Goal: Transaction & Acquisition: Purchase product/service

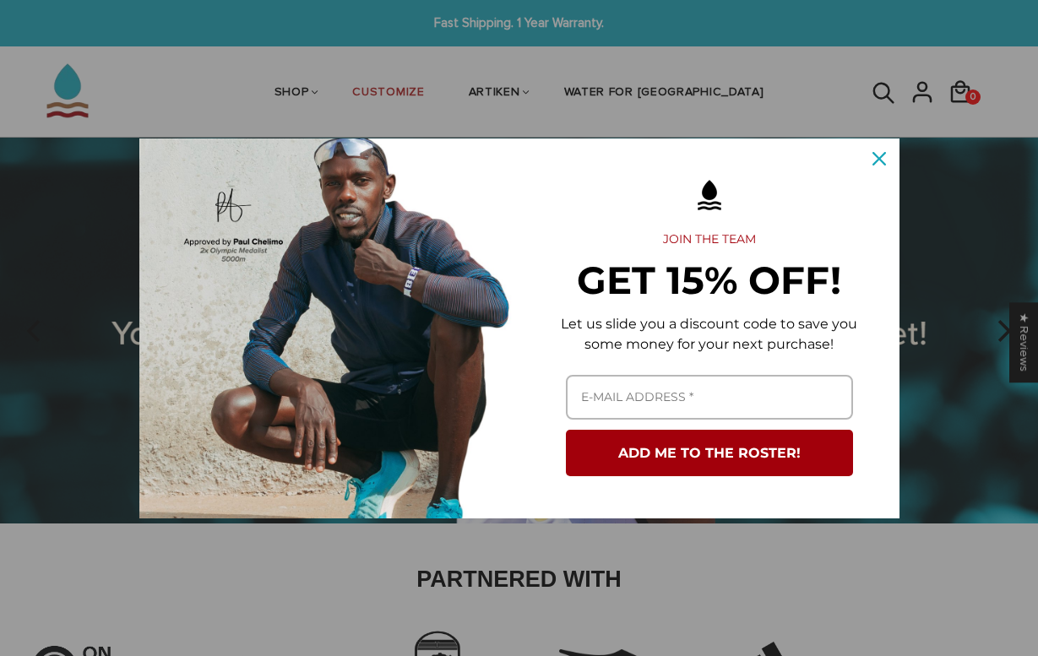
click at [881, 156] on icon "close icon" at bounding box center [880, 159] width 14 height 14
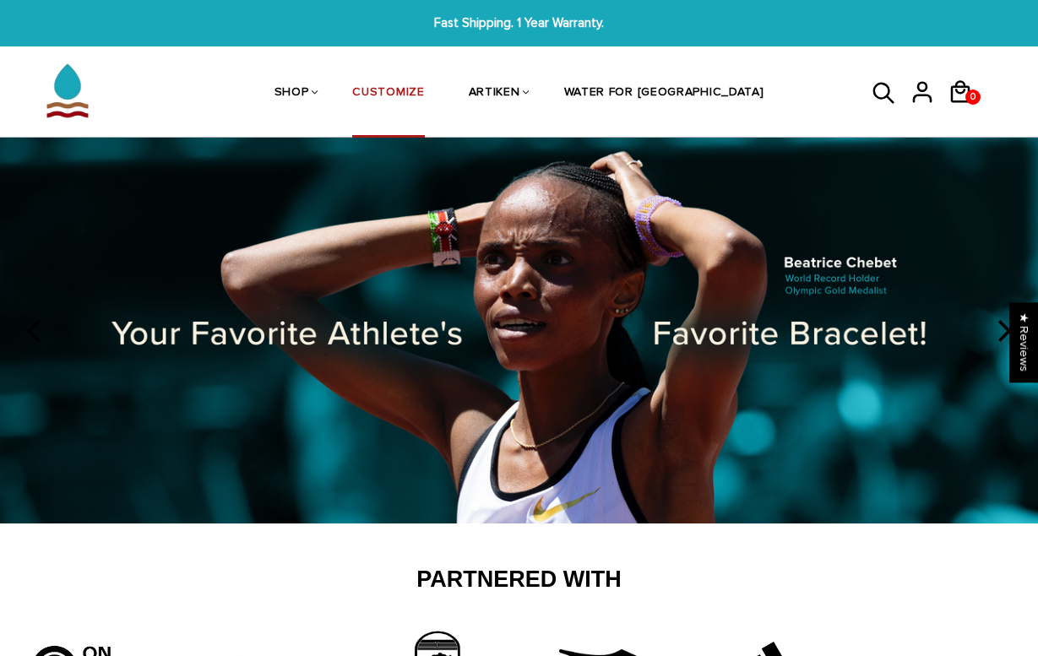
click at [407, 85] on link "CUSTOMIZE" at bounding box center [388, 94] width 72 height 90
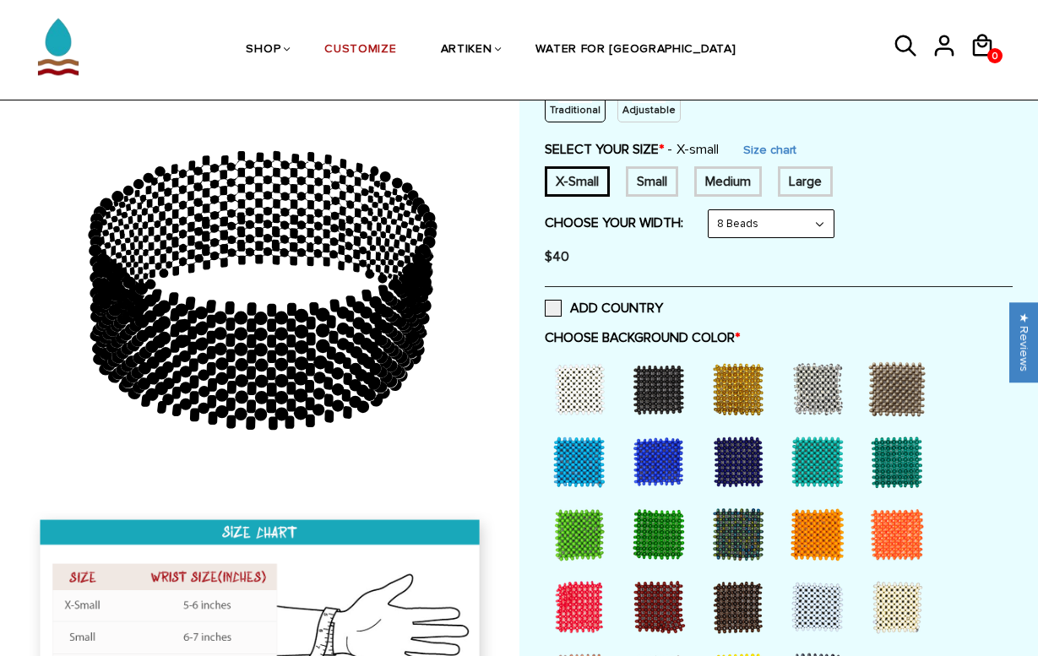
scroll to position [269, 0]
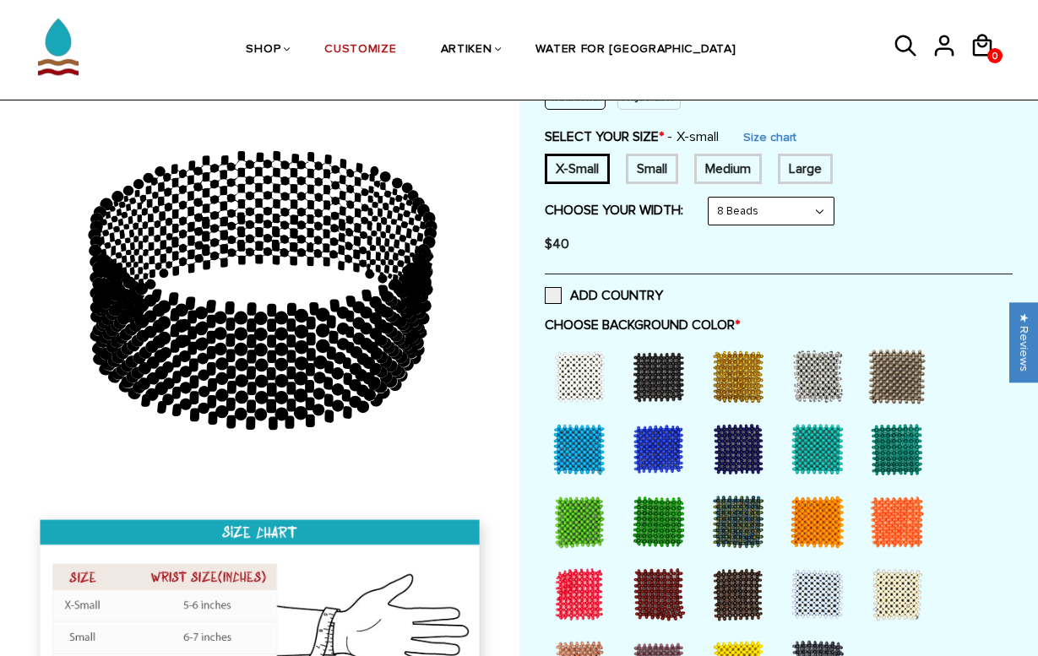
click at [761, 232] on div "$40" at bounding box center [779, 244] width 469 height 34
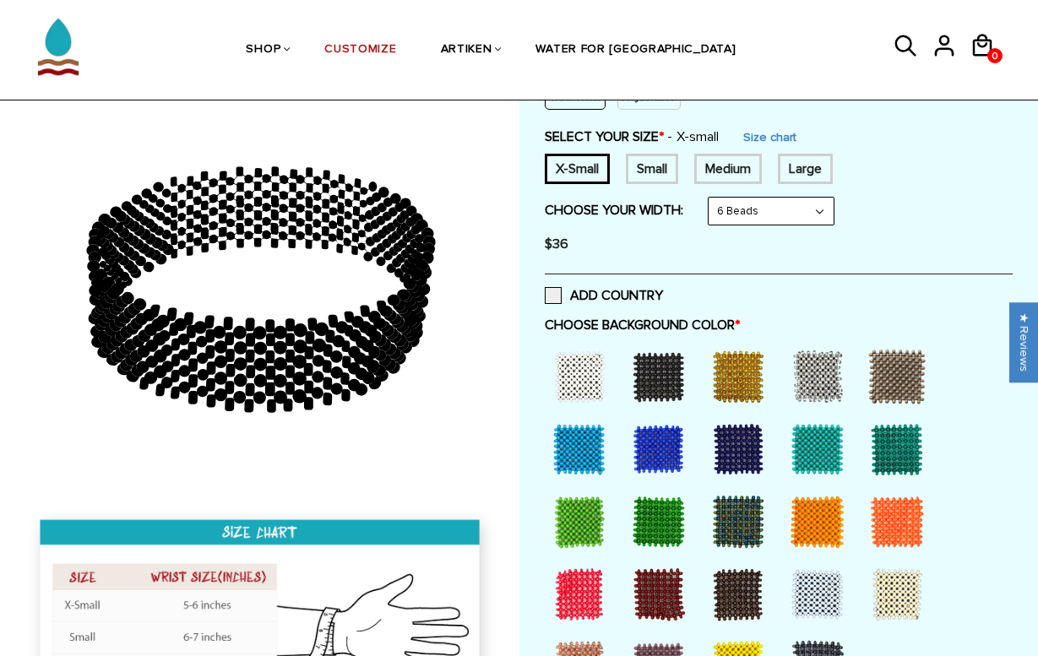
select select "8-beads"
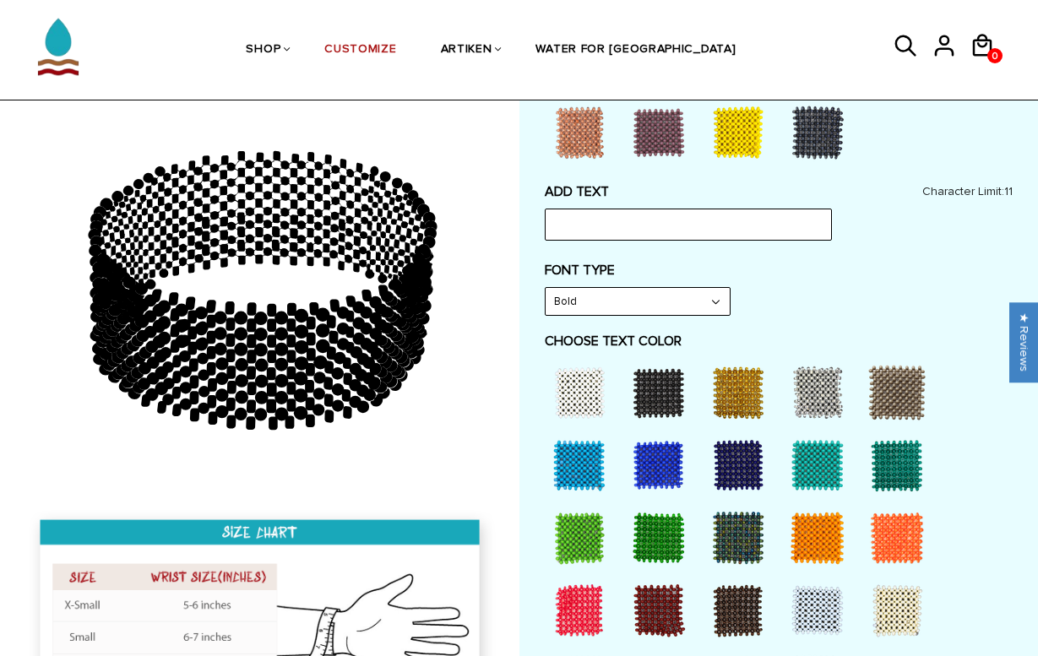
scroll to position [811, 0]
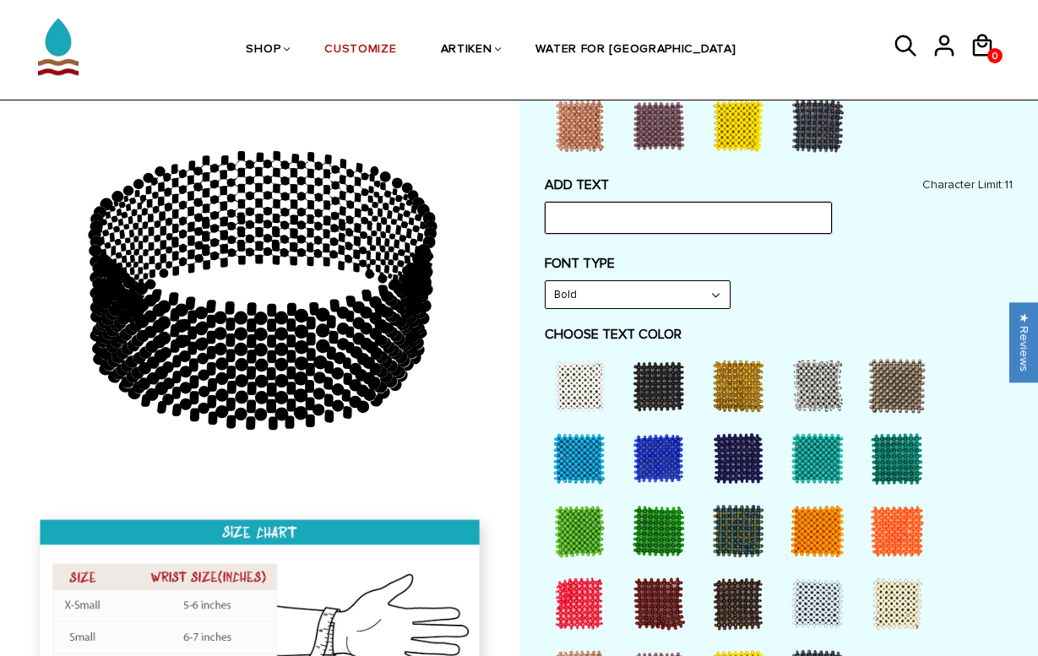
click at [615, 203] on input "text" at bounding box center [688, 218] width 287 height 32
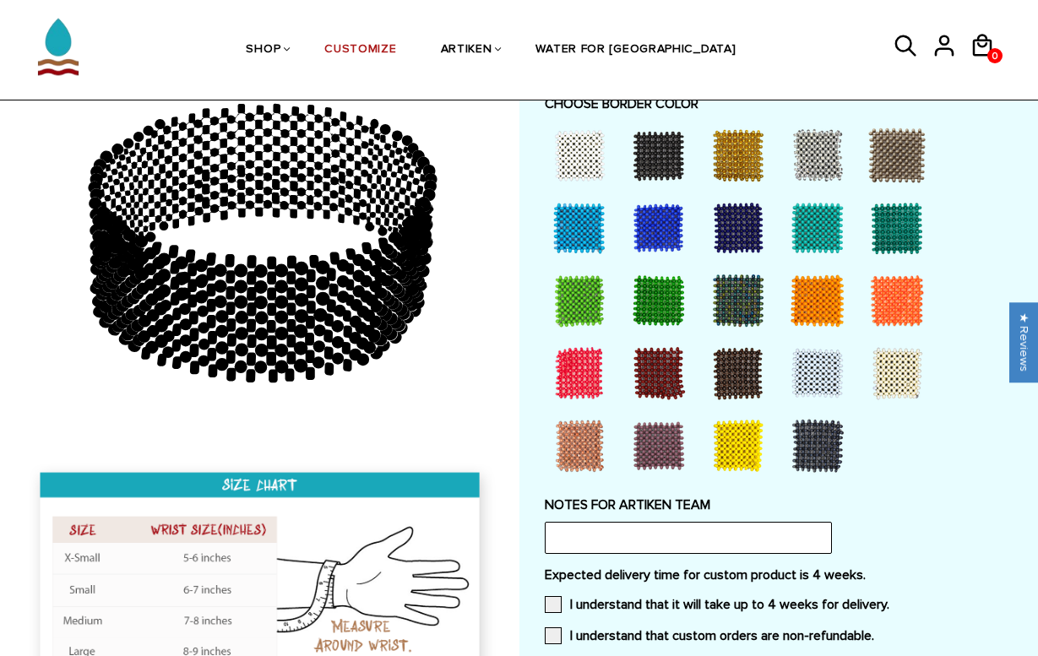
scroll to position [1623, 0]
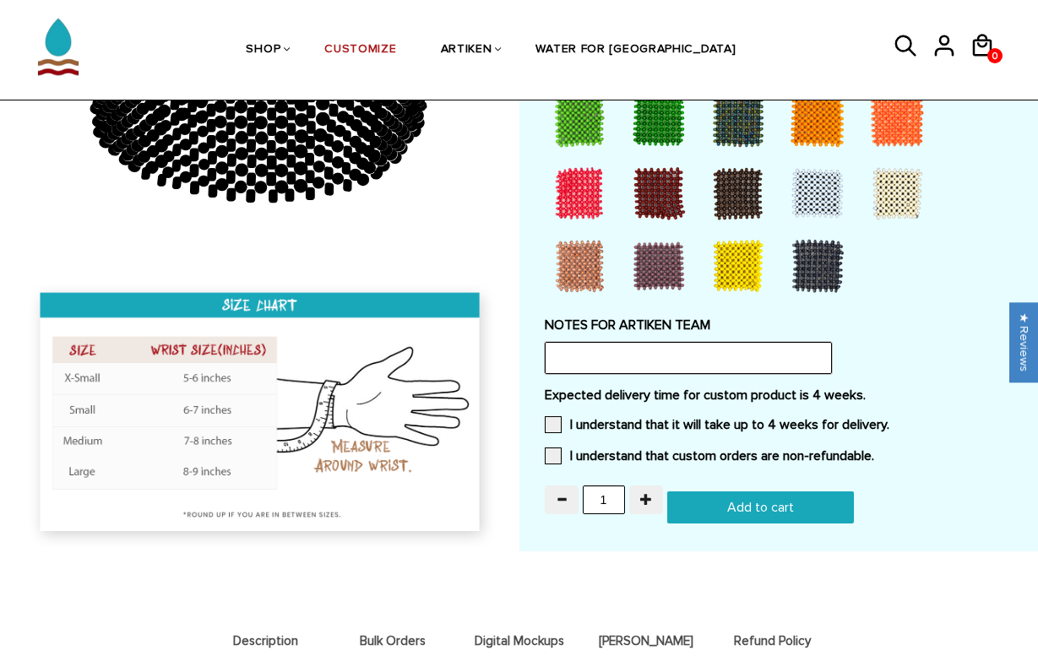
click at [606, 342] on input "text" at bounding box center [688, 358] width 287 height 32
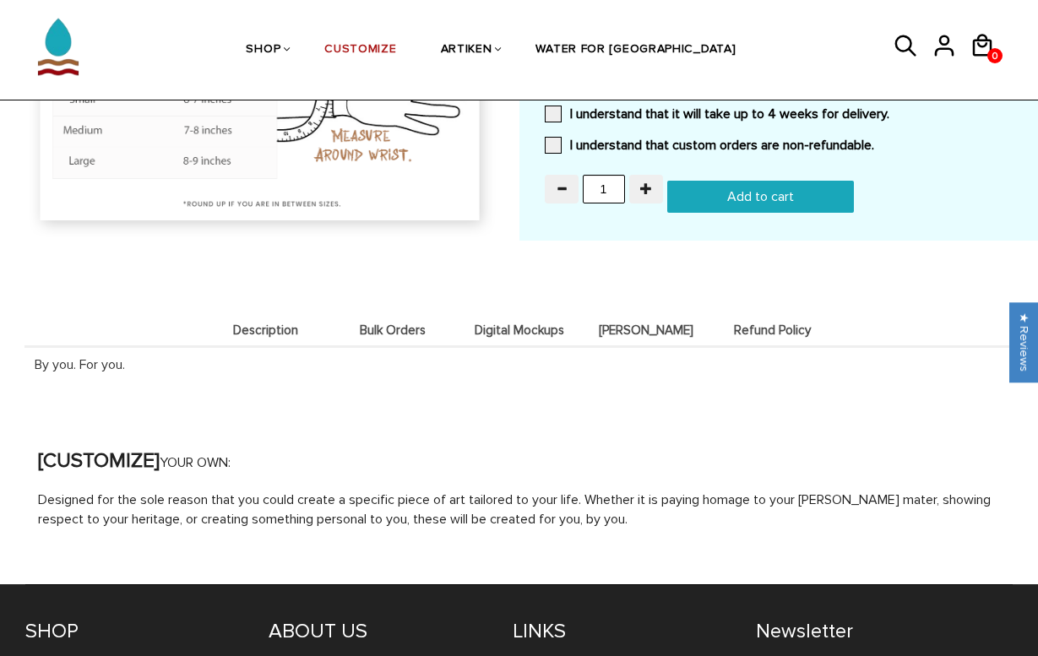
scroll to position [1989, 0]
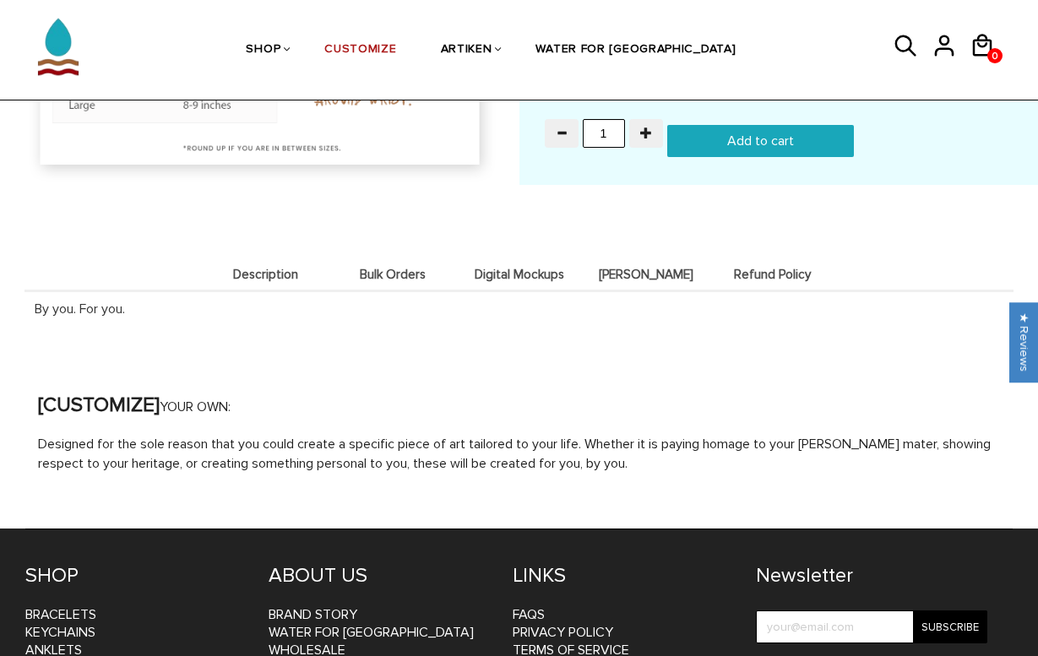
click at [262, 258] on li "Description" at bounding box center [266, 274] width 127 height 33
click at [385, 259] on li "Bulk Orders" at bounding box center [392, 274] width 127 height 33
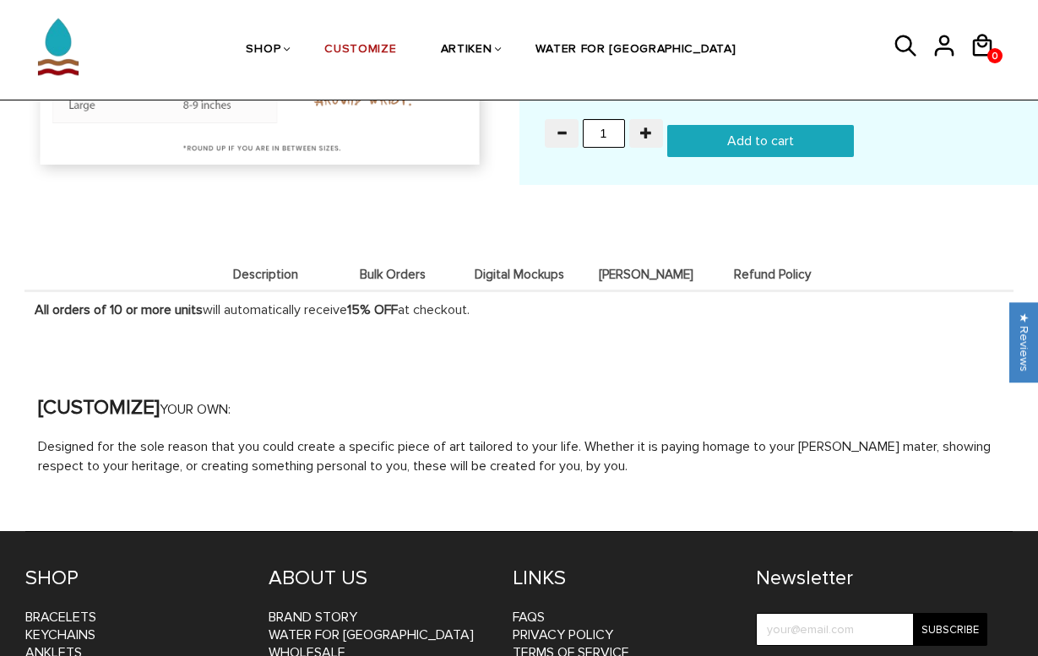
click at [518, 268] on span "Digital Mockups" at bounding box center [519, 275] width 118 height 14
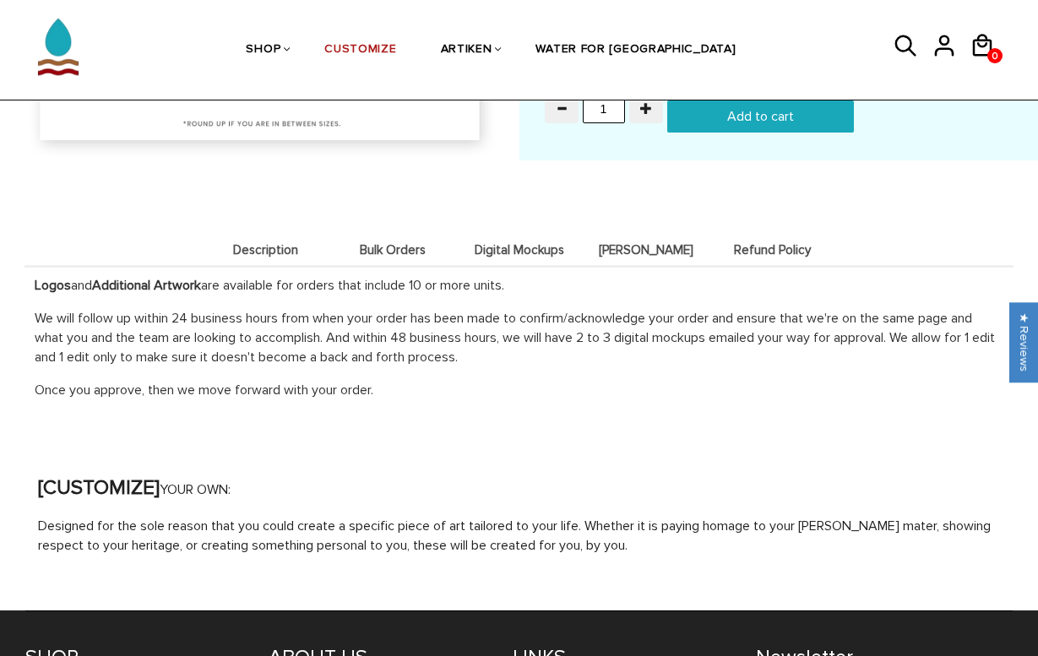
scroll to position [2011, 0]
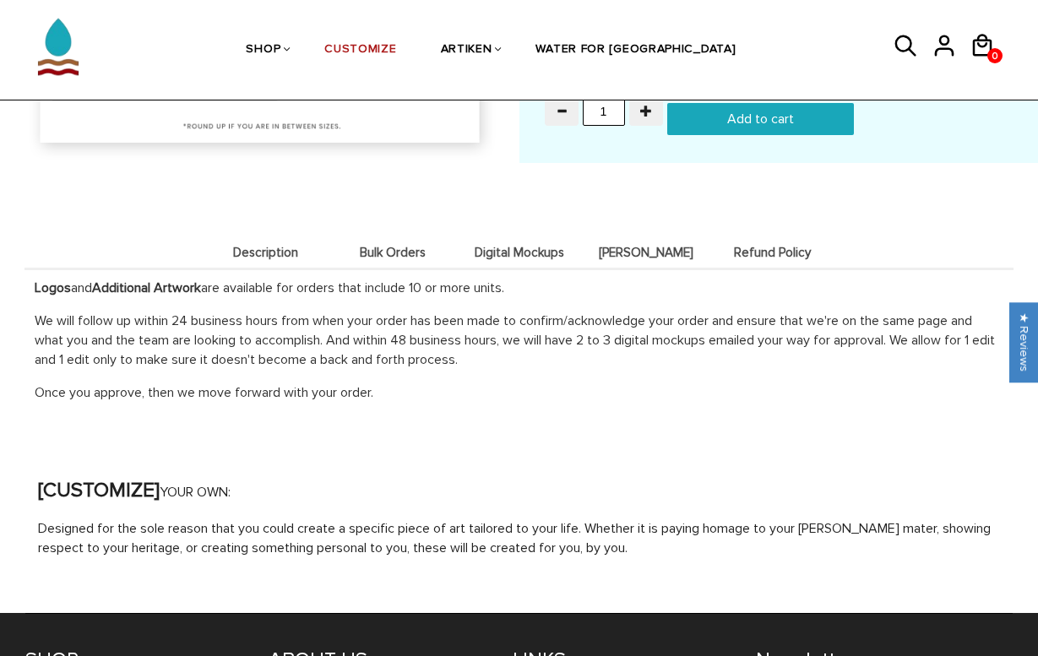
click at [649, 236] on li "[PERSON_NAME]" at bounding box center [646, 252] width 127 height 33
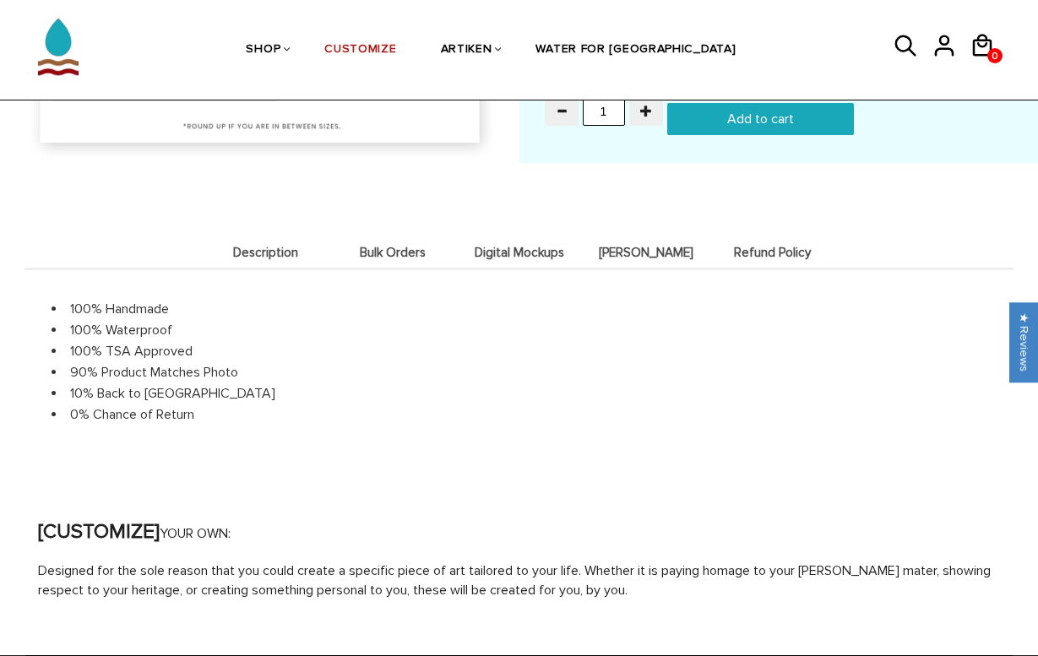
click at [521, 246] on span "Digital Mockups" at bounding box center [519, 253] width 118 height 14
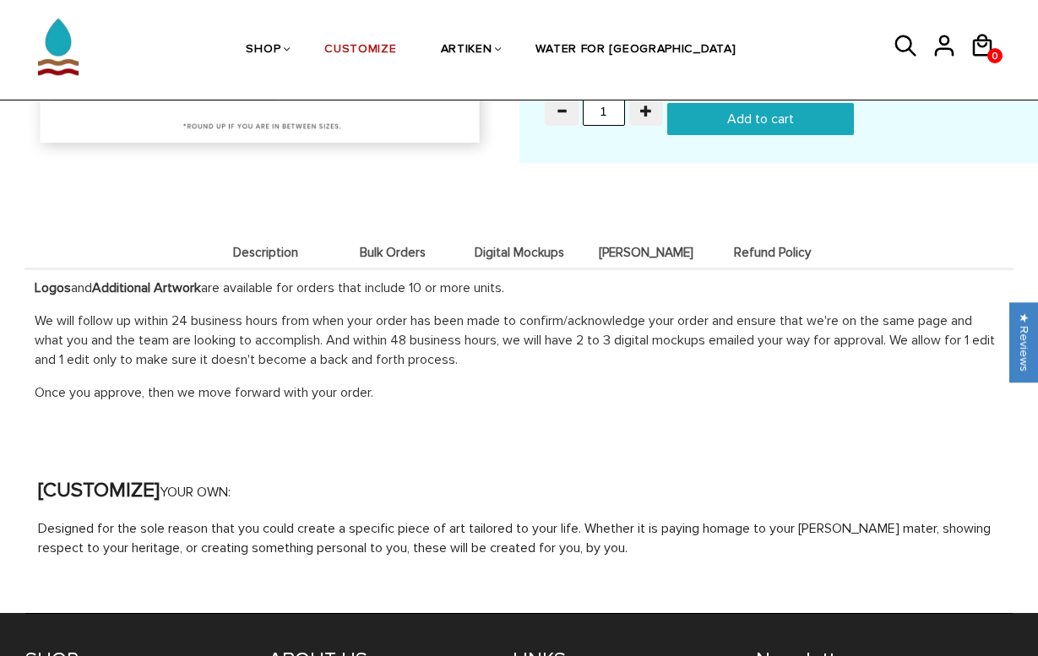
click at [764, 246] on span "Refund Policy" at bounding box center [773, 253] width 118 height 14
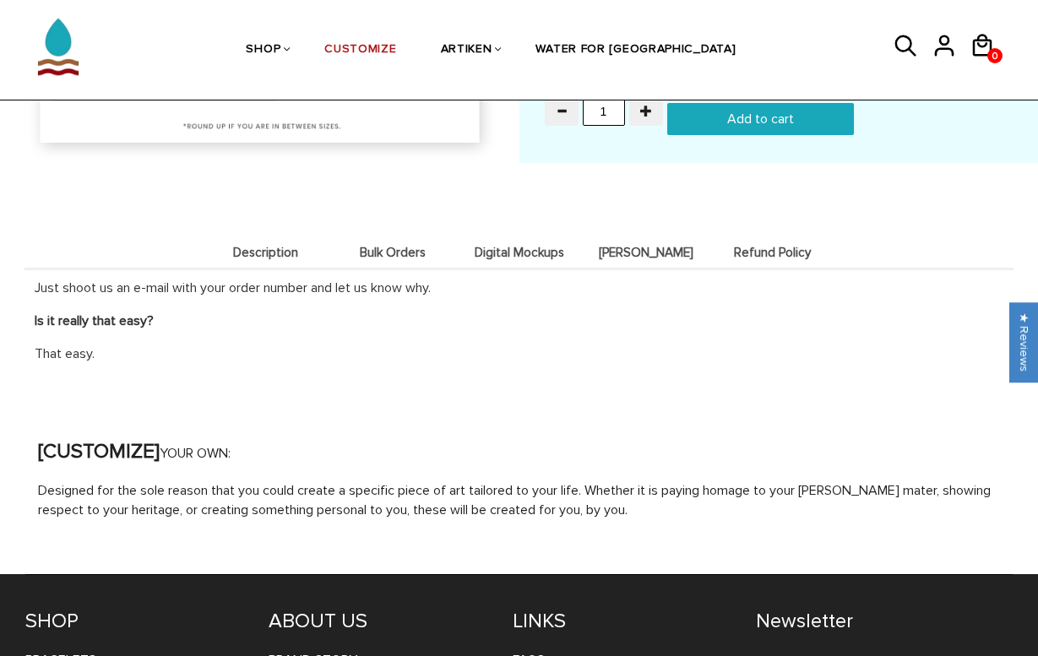
click at [645, 246] on span "[PERSON_NAME]" at bounding box center [646, 253] width 118 height 14
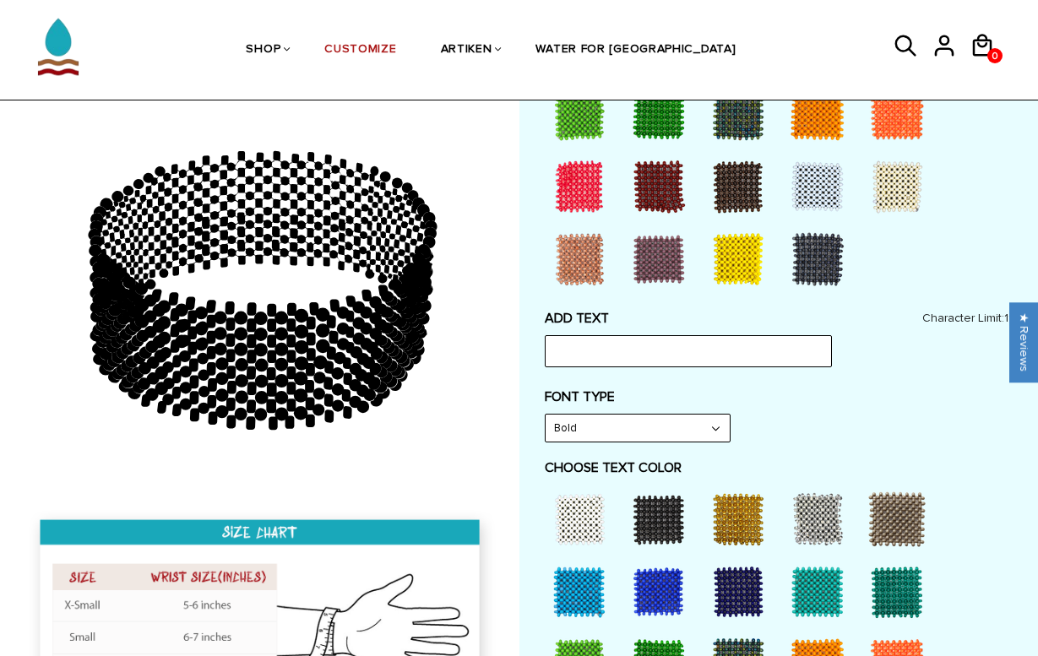
scroll to position [582, 0]
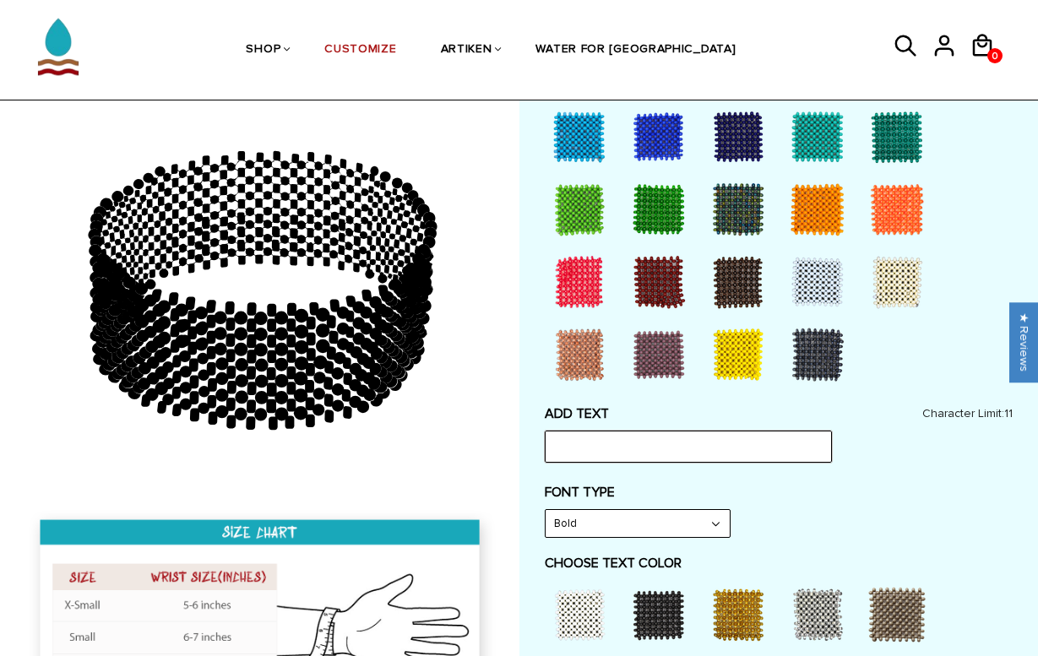
click at [594, 438] on input "text" at bounding box center [688, 447] width 287 height 32
click at [587, 432] on input "TUXC" at bounding box center [688, 447] width 287 height 32
type input "TUXC"
click at [523, 405] on div "Customize Your Own CHOOSE TYPE OF BRACELET * Traditional Adjustable Traditional…" at bounding box center [780, 593] width 520 height 1999
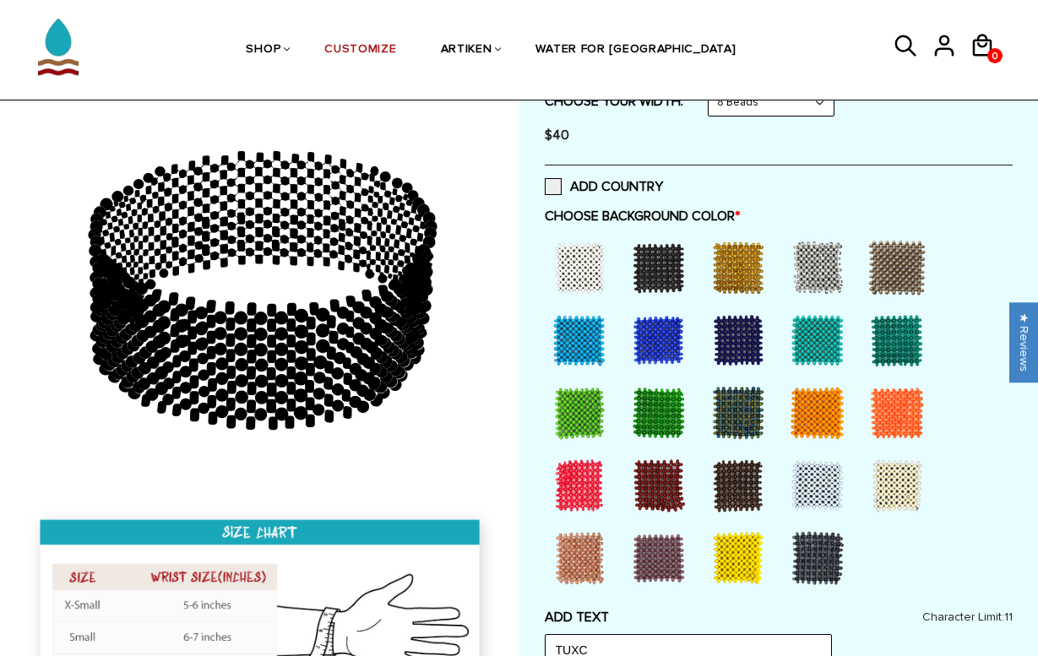
scroll to position [379, 0]
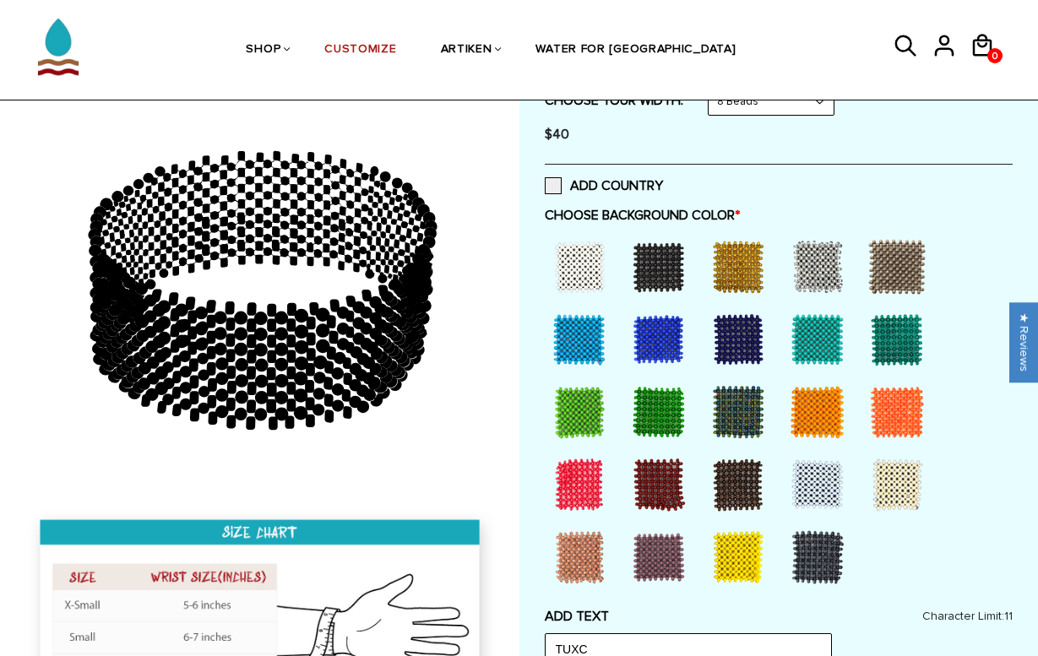
click at [658, 486] on div at bounding box center [659, 485] width 68 height 68
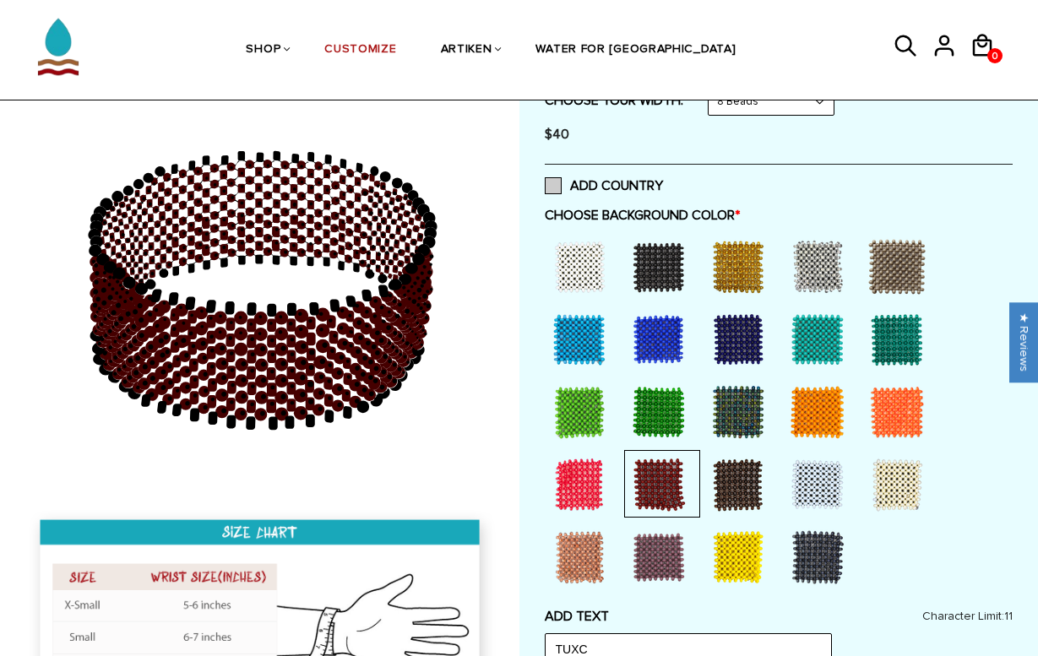
click at [555, 183] on span at bounding box center [553, 185] width 17 height 17
click at [663, 181] on input "ADD COUNTRY" at bounding box center [663, 181] width 0 height 0
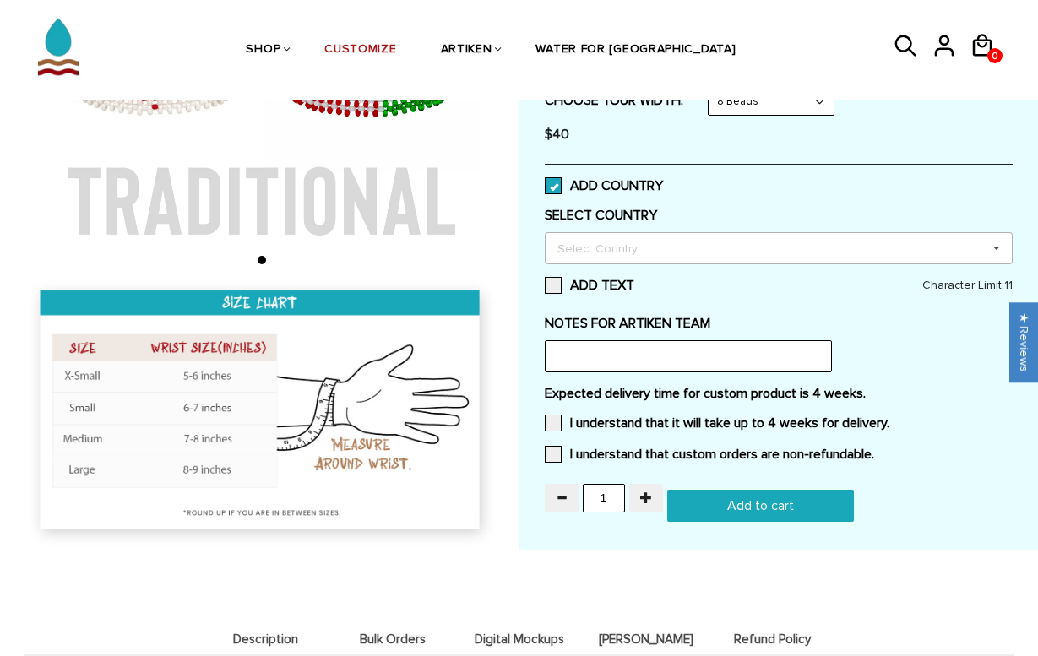
click at [604, 245] on div "Select Country" at bounding box center [607, 247] width 109 height 19
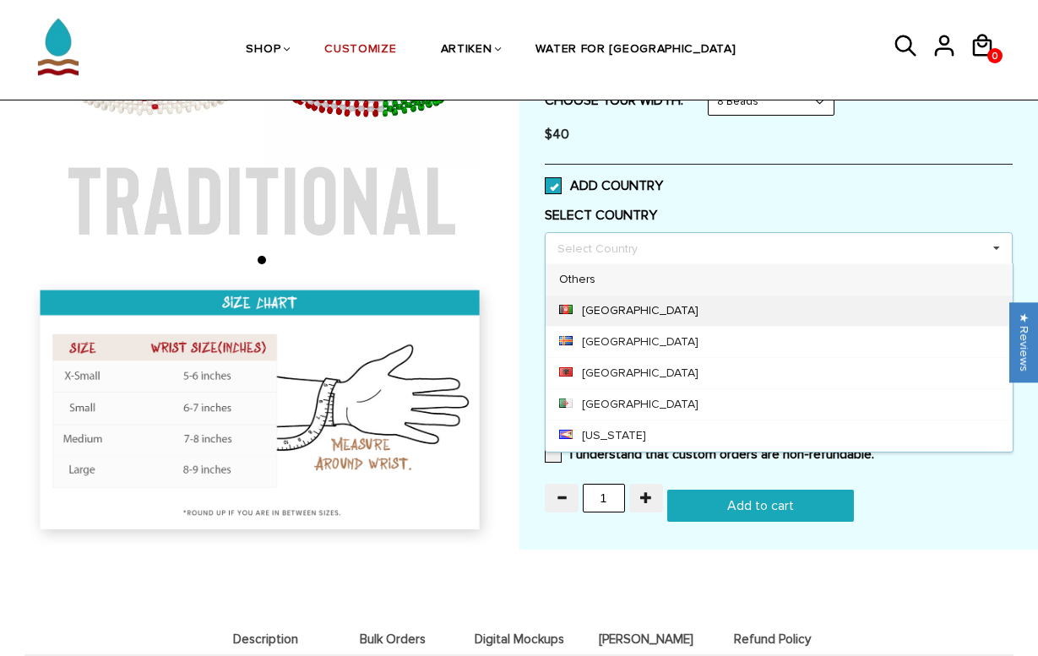
click at [605, 311] on div "[GEOGRAPHIC_DATA]" at bounding box center [779, 310] width 467 height 31
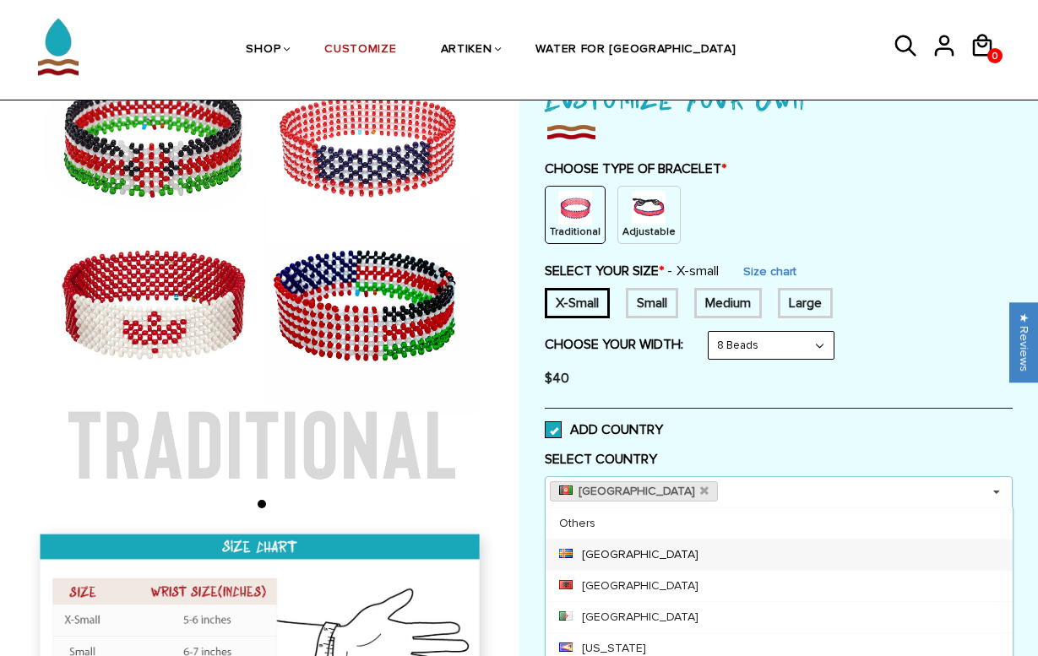
scroll to position [144, 0]
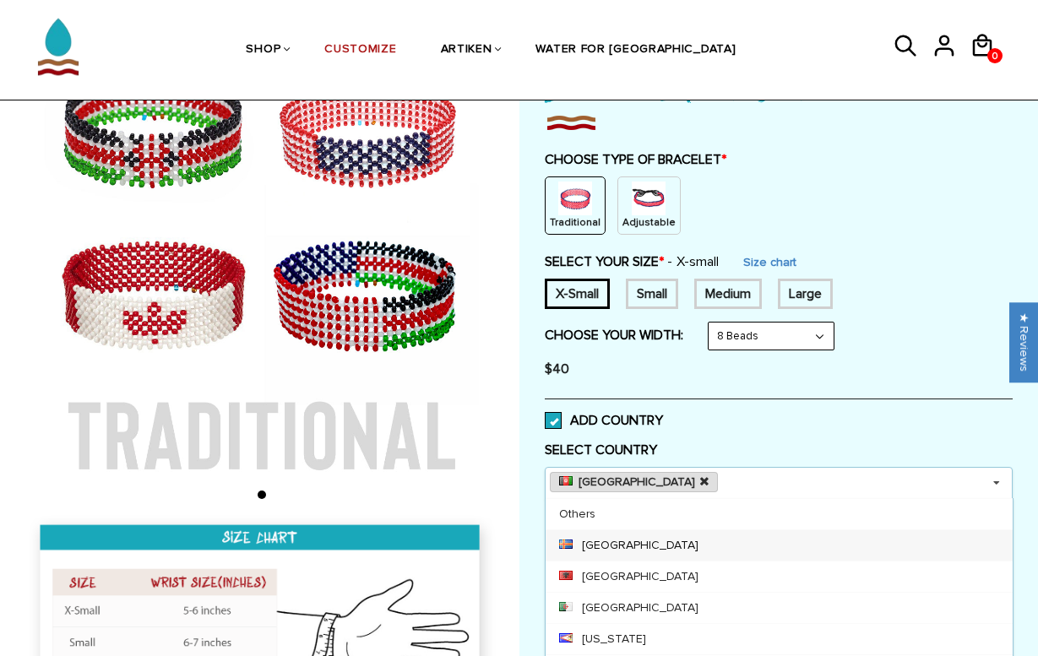
click at [700, 476] on icon at bounding box center [704, 481] width 8 height 11
click at [990, 481] on icon at bounding box center [996, 483] width 25 height 31
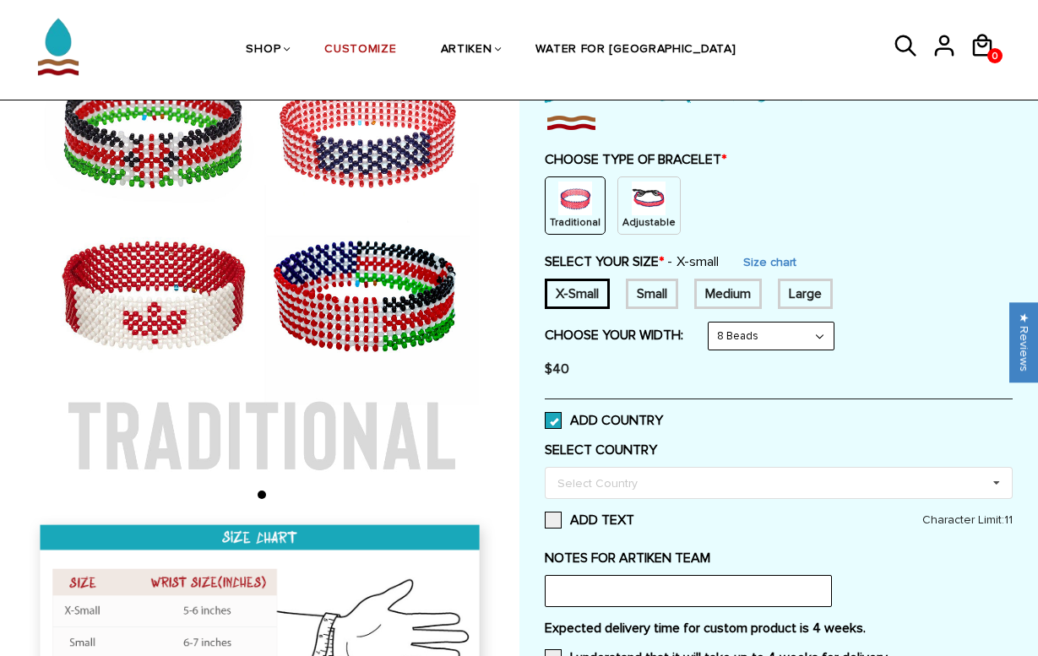
click at [554, 420] on span at bounding box center [553, 420] width 17 height 17
click at [663, 416] on input "ADD COUNTRY" at bounding box center [663, 416] width 0 height 0
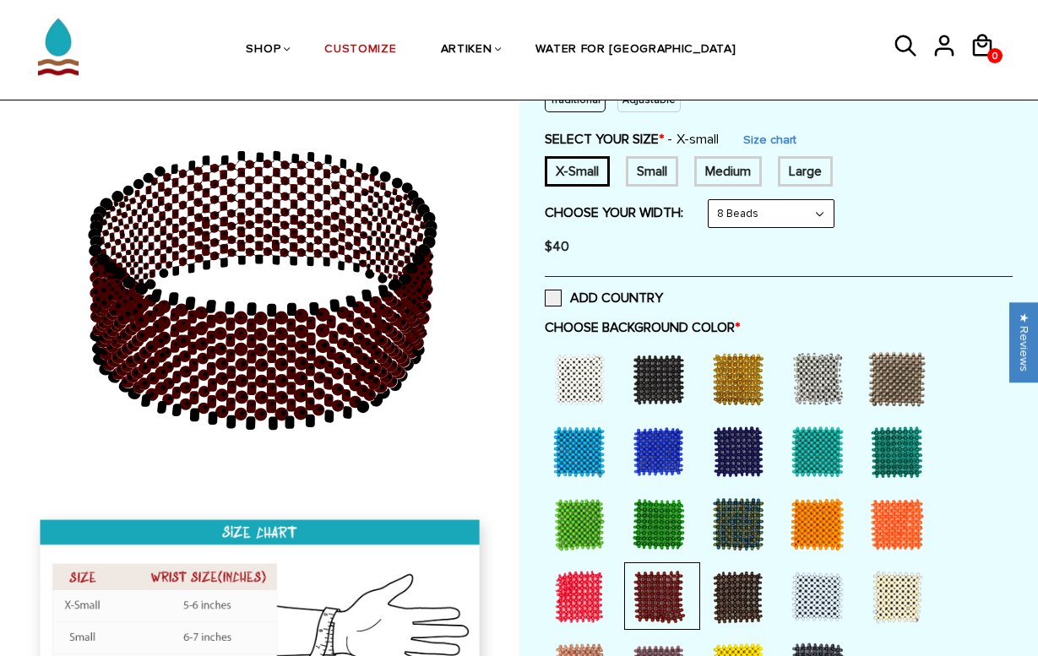
scroll to position [280, 0]
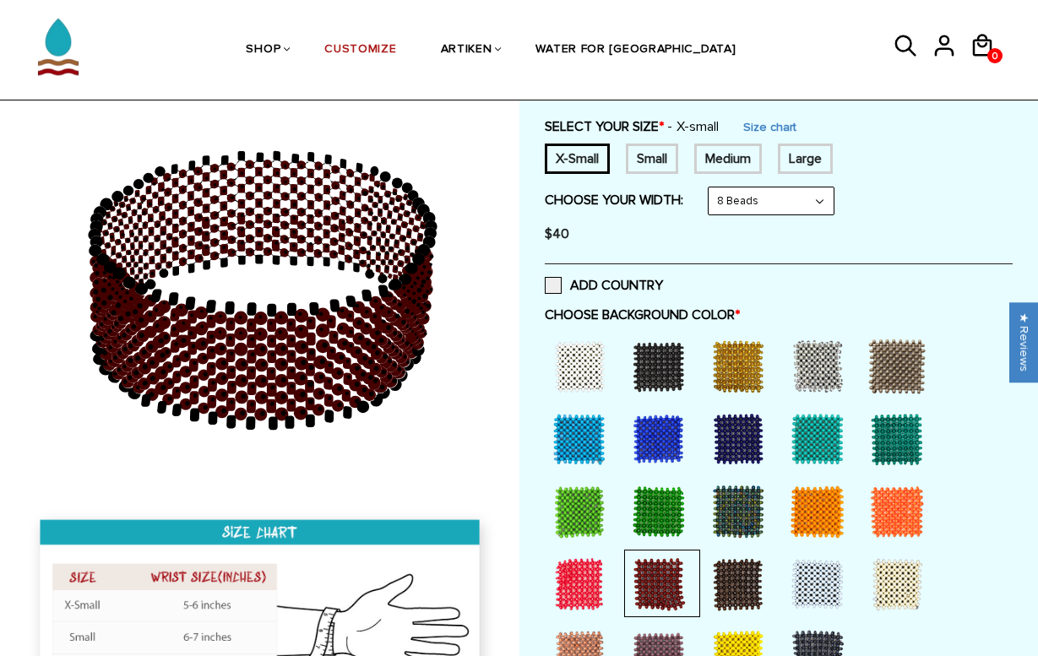
click at [576, 432] on div at bounding box center [580, 439] width 68 height 68
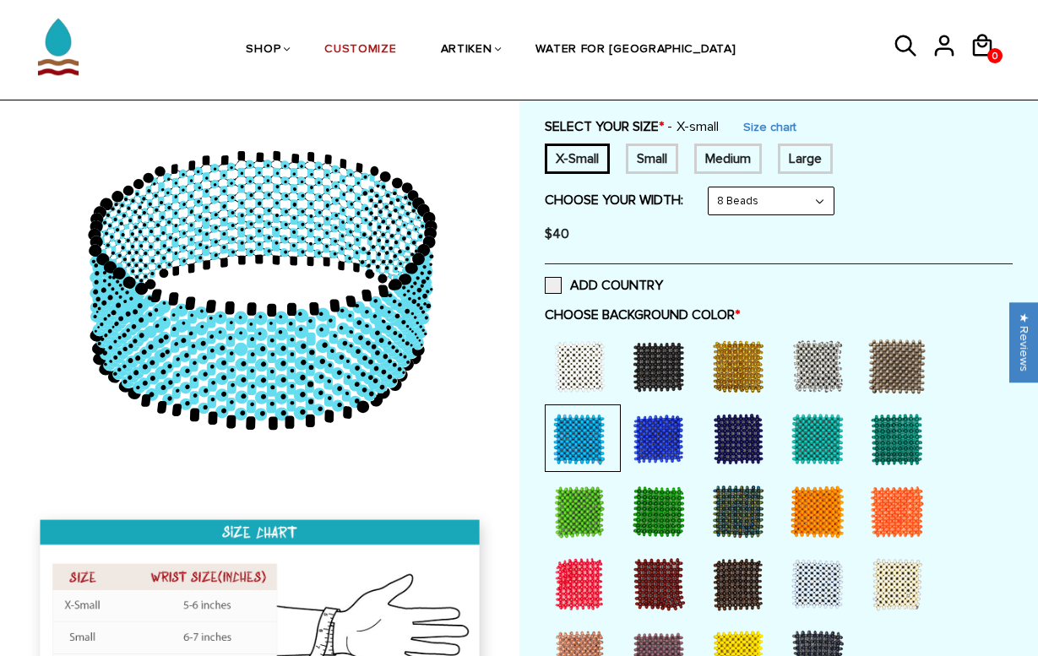
click at [656, 574] on div at bounding box center [659, 585] width 68 height 68
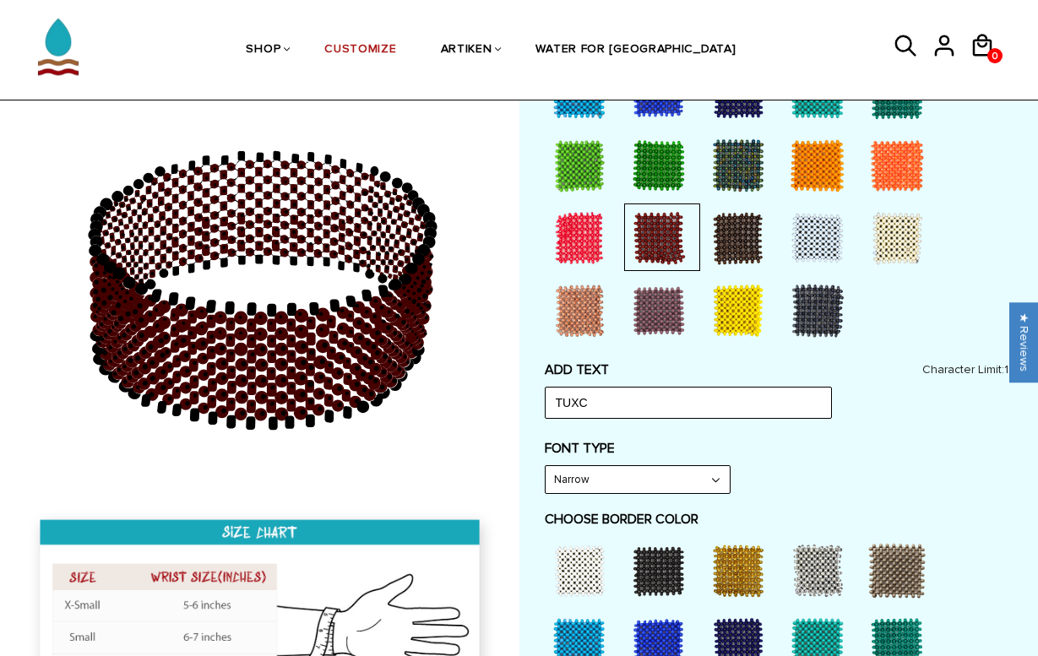
scroll to position [629, 0]
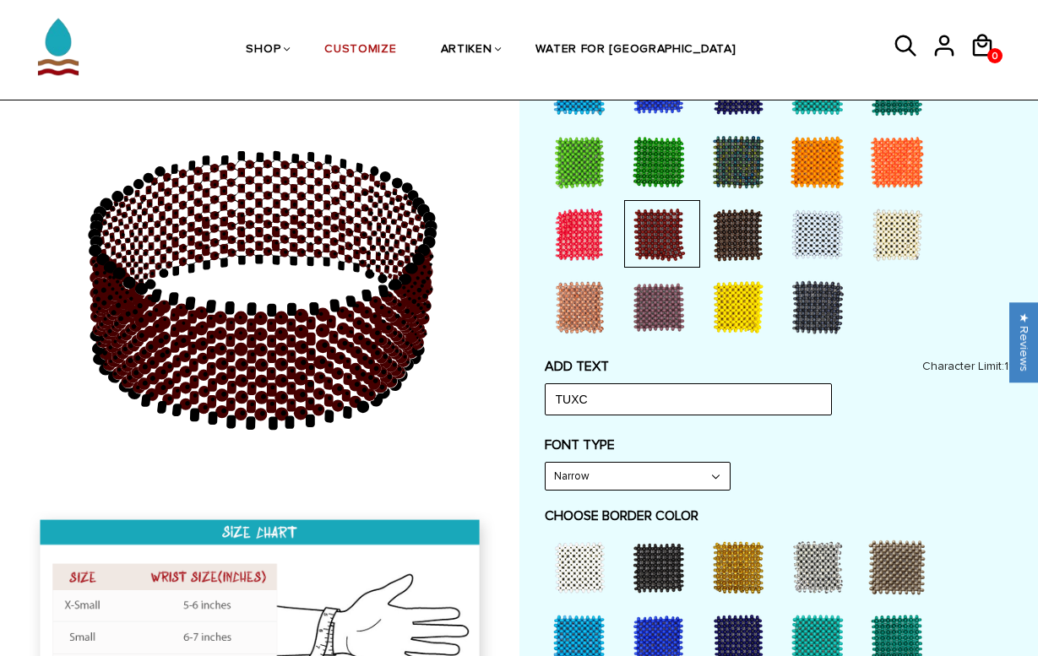
select select "Bold"
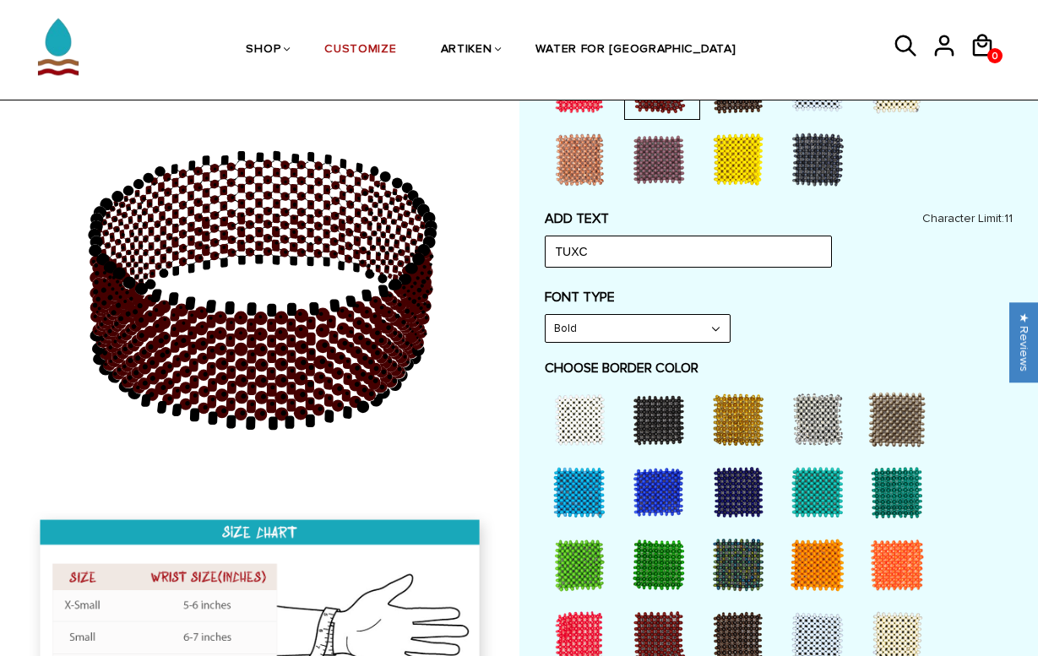
scroll to position [778, 0]
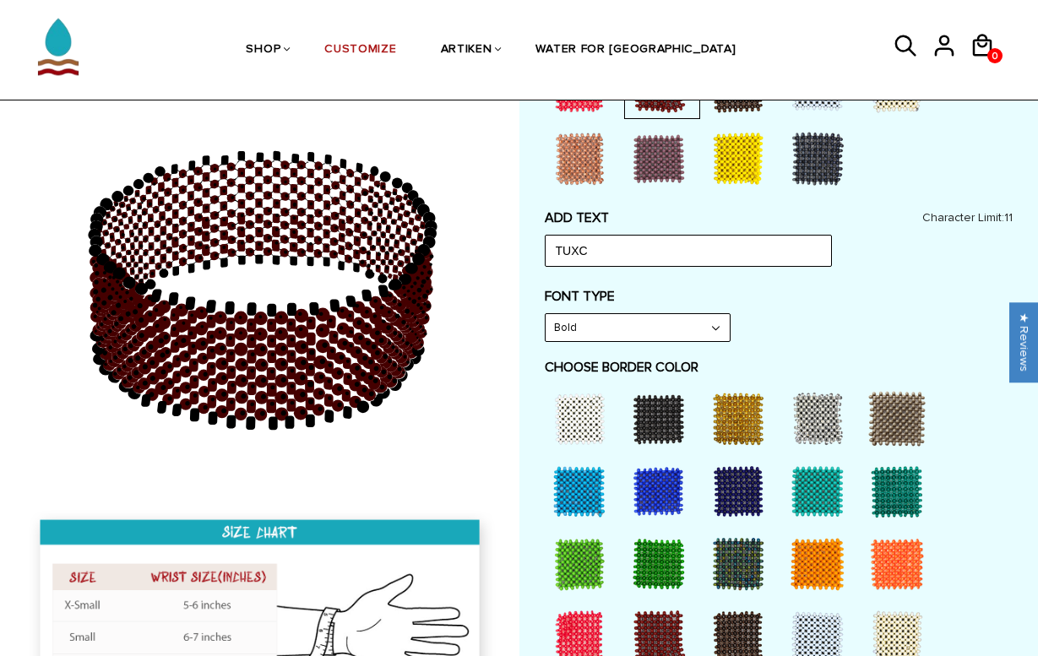
click at [580, 481] on div at bounding box center [580, 492] width 68 height 68
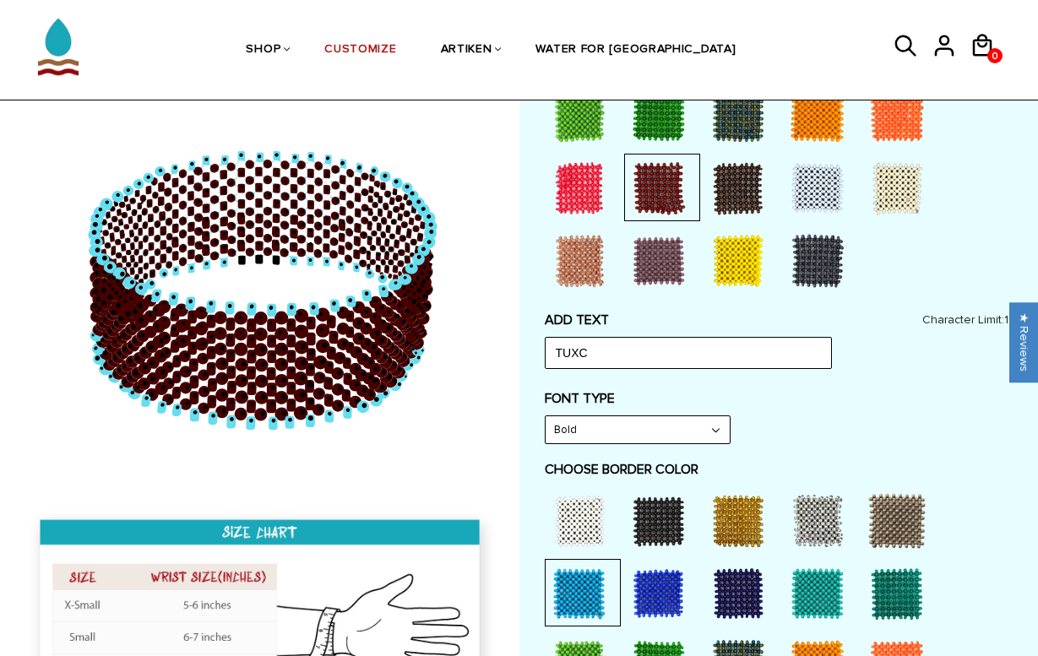
scroll to position [673, 0]
